Goal: Task Accomplishment & Management: Manage account settings

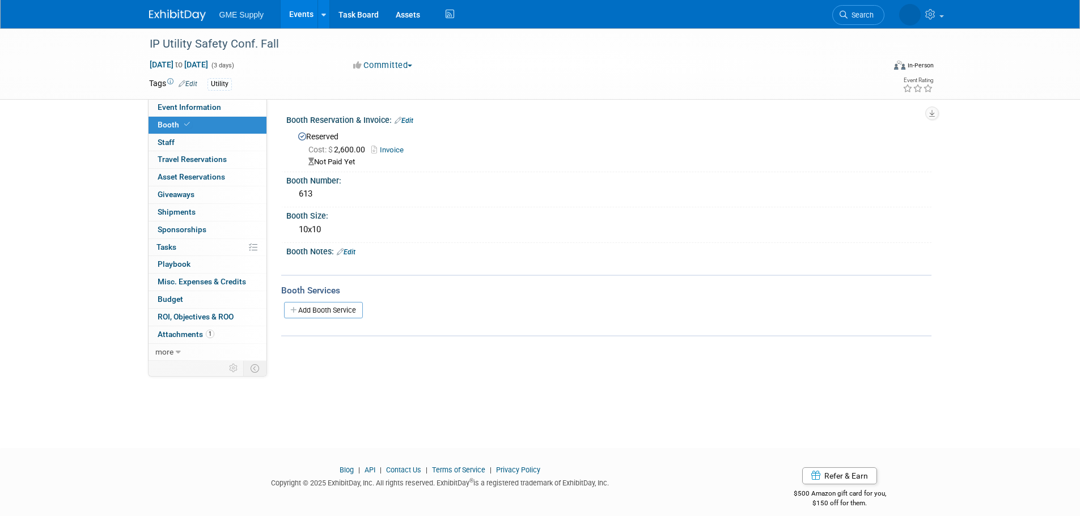
click at [180, 12] on img at bounding box center [177, 15] width 57 height 11
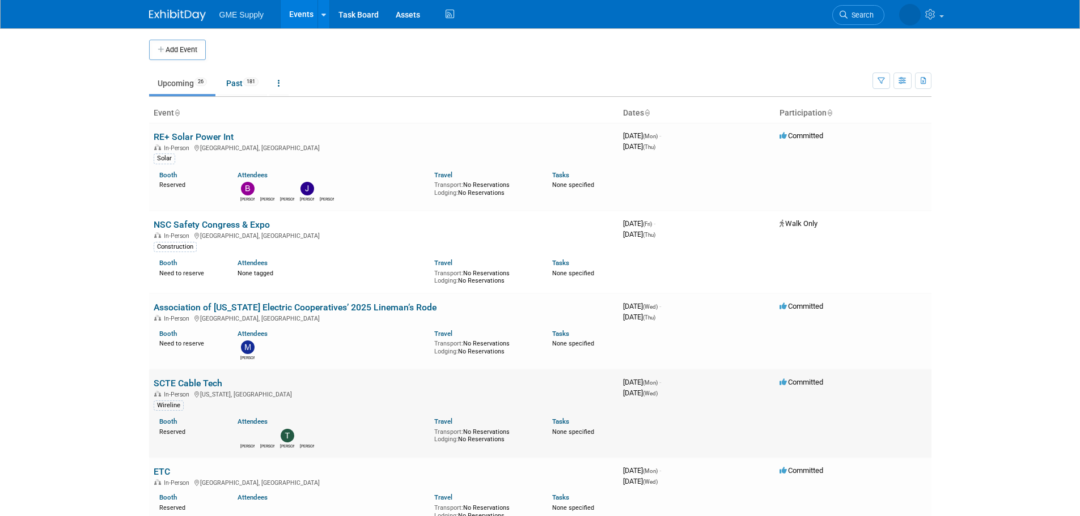
click at [186, 380] on link "SCTE Cable Tech" at bounding box center [188, 383] width 69 height 11
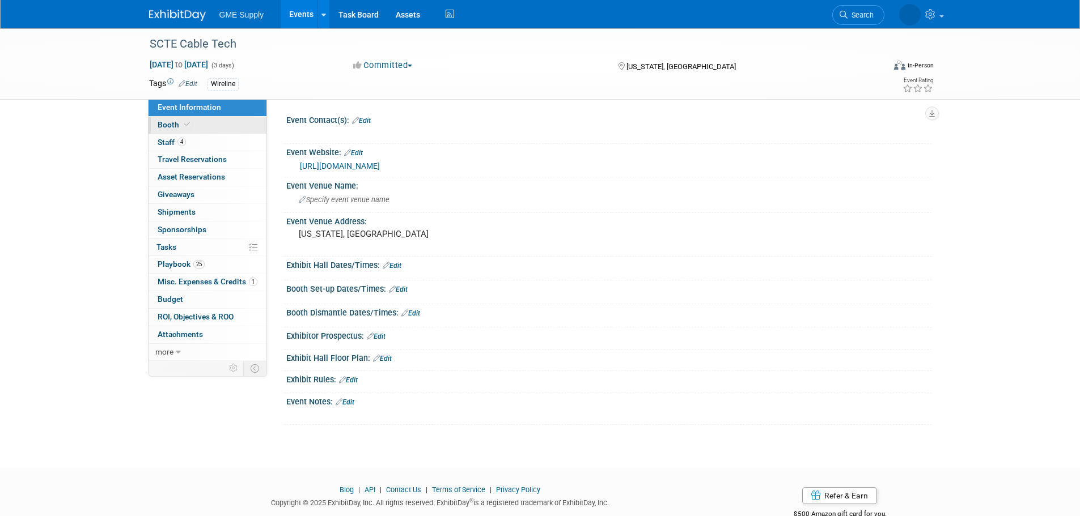
click at [166, 124] on span "Booth" at bounding box center [175, 124] width 35 height 9
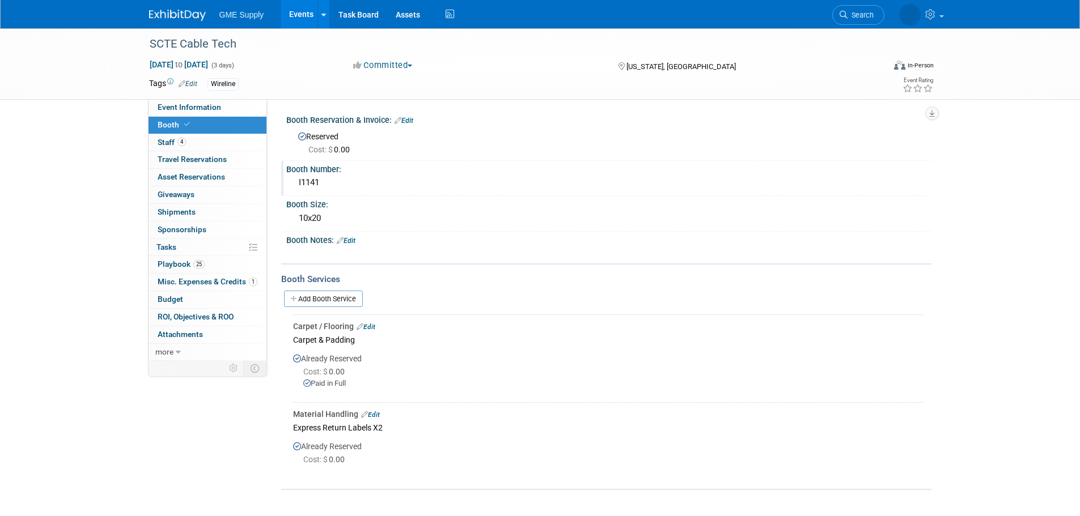
click at [300, 177] on div "I1141" at bounding box center [609, 183] width 628 height 18
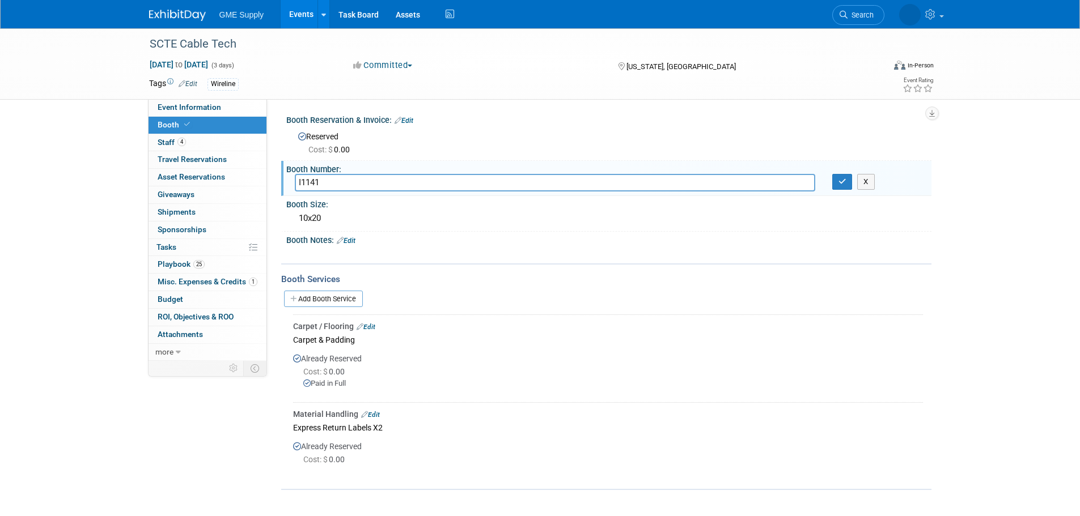
click at [300, 177] on input "I1141" at bounding box center [555, 183] width 520 height 18
click at [847, 186] on button "button" at bounding box center [842, 182] width 20 height 16
